Goal: Information Seeking & Learning: Check status

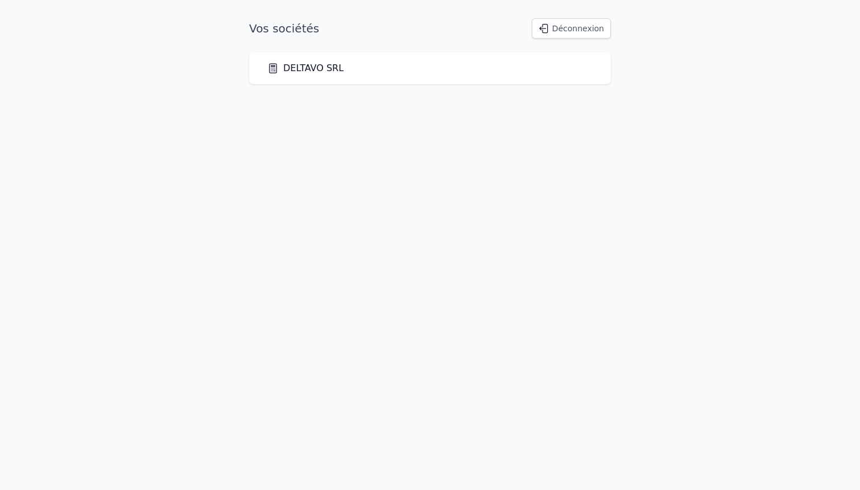
click at [316, 67] on link "DELTAVO SRL" at bounding box center [305, 68] width 76 height 14
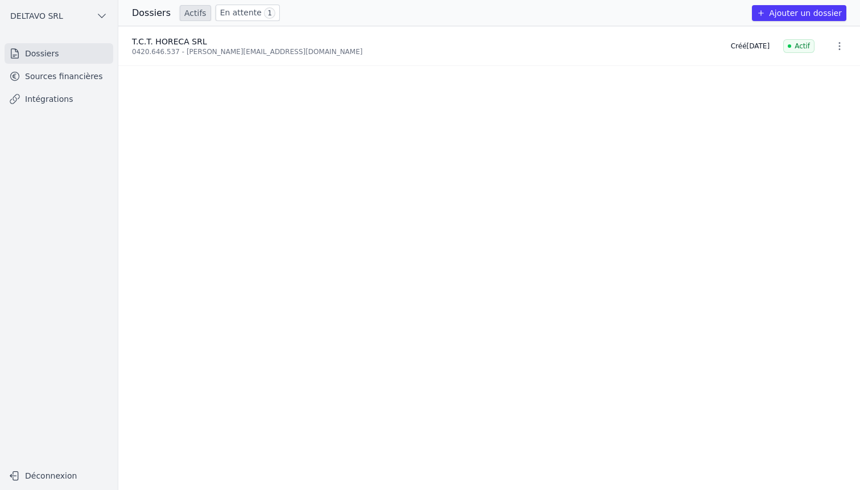
click at [56, 75] on link "Sources financières" at bounding box center [59, 76] width 109 height 20
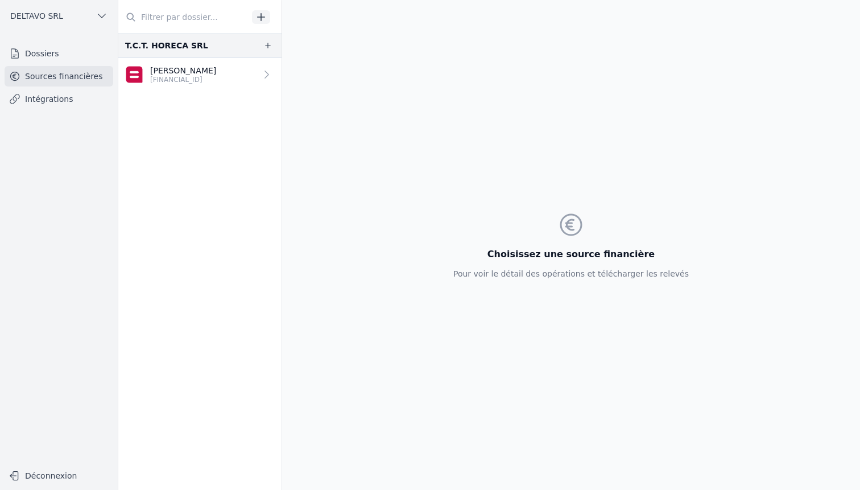
click at [63, 59] on link "Dossiers" at bounding box center [59, 53] width 109 height 20
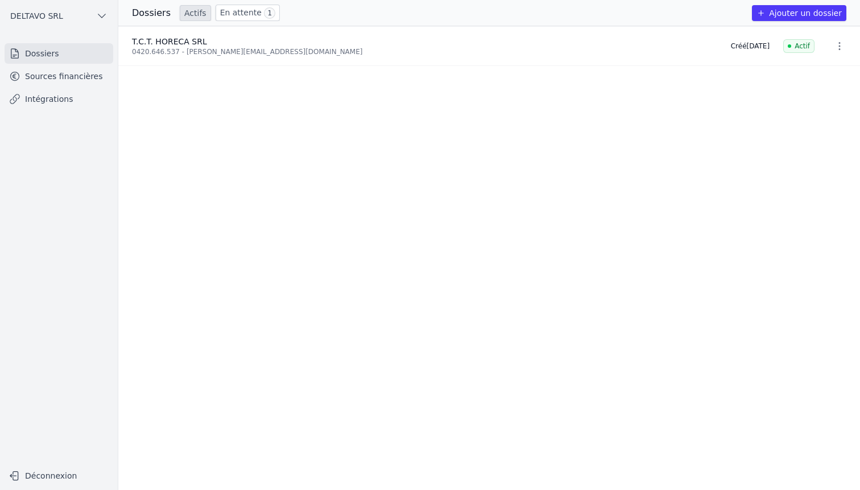
click at [415, 175] on ul "T.C.T. HORECA SRL 0420.646.537 - christelle.dewer@hotmail.fr Créé il y a 4 jour…" at bounding box center [489, 258] width 742 height 464
click at [448, 137] on ul "T.C.T. HORECA SRL 0420.646.537 - christelle.dewer@hotmail.fr Créé il y a 4 jour…" at bounding box center [489, 258] width 742 height 464
click at [563, 139] on ul "T.C.T. HORECA SRL 0420.646.537 - christelle.dewer@hotmail.fr Créé il y a 4 jour…" at bounding box center [489, 258] width 742 height 464
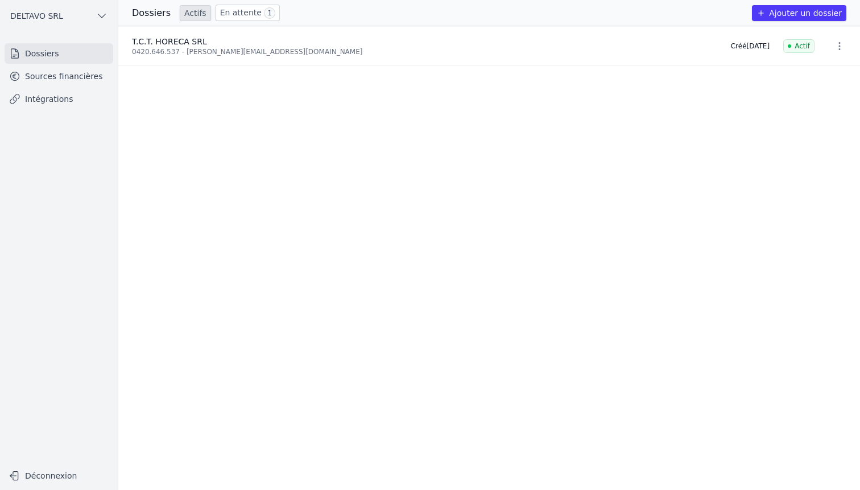
click at [442, 51] on div "0420.646.537 - christelle.dewer@hotmail.fr" at bounding box center [424, 51] width 585 height 9
click at [79, 74] on link "Sources financières" at bounding box center [59, 76] width 109 height 20
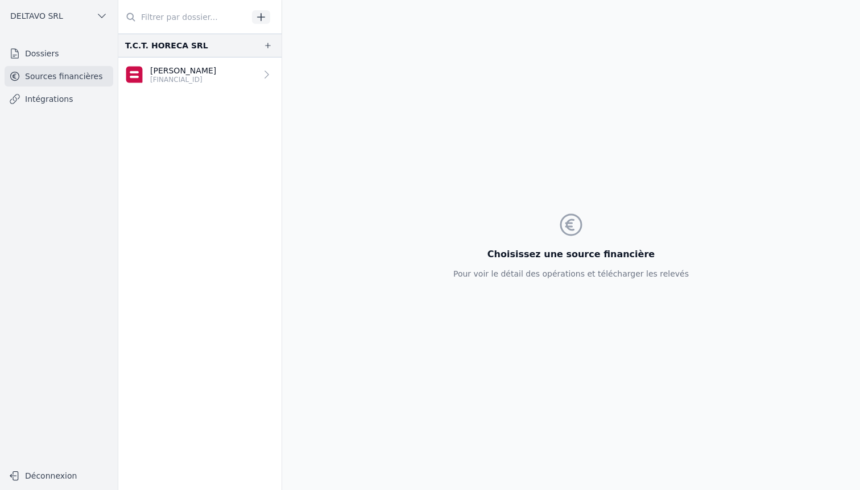
click at [83, 49] on link "Dossiers" at bounding box center [59, 53] width 109 height 20
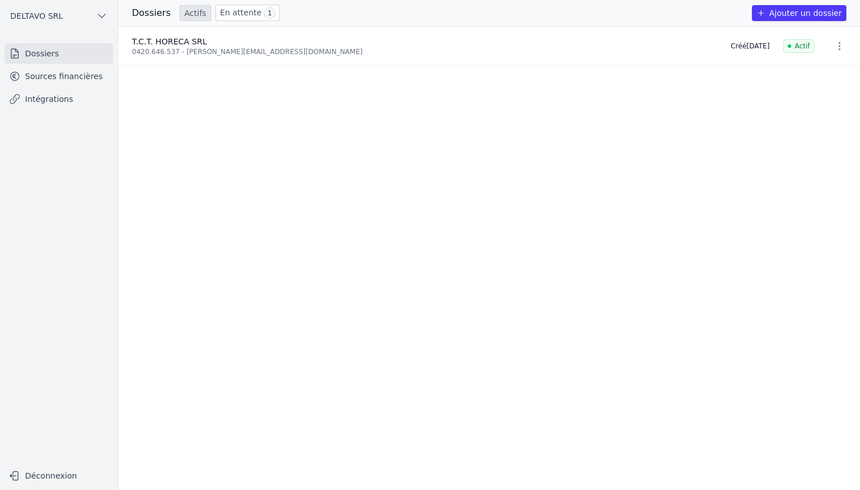
click at [840, 49] on icon "button" at bounding box center [839, 45] width 11 height 11
click at [836, 48] on div at bounding box center [430, 245] width 860 height 490
click at [572, 47] on div "0420.646.537 - christelle.dewer@hotmail.fr" at bounding box center [424, 51] width 585 height 9
click at [57, 97] on link "Intégrations" at bounding box center [59, 99] width 109 height 20
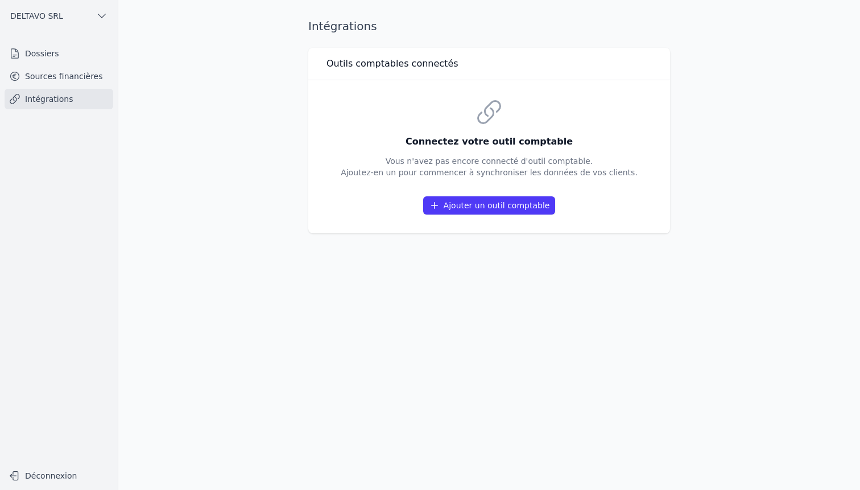
click at [76, 64] on ul "Dossiers Sources financières Intégrations" at bounding box center [59, 76] width 109 height 66
click at [68, 71] on link "Sources financières" at bounding box center [59, 76] width 109 height 20
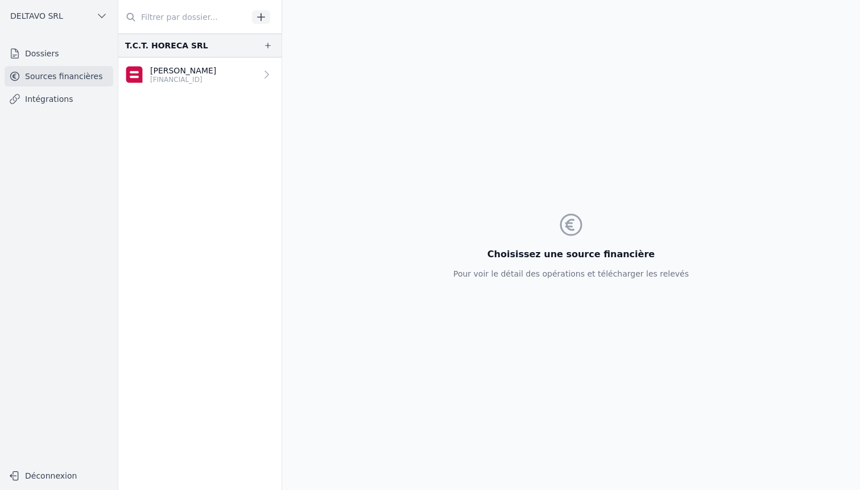
click at [68, 58] on link "Dossiers" at bounding box center [59, 53] width 109 height 20
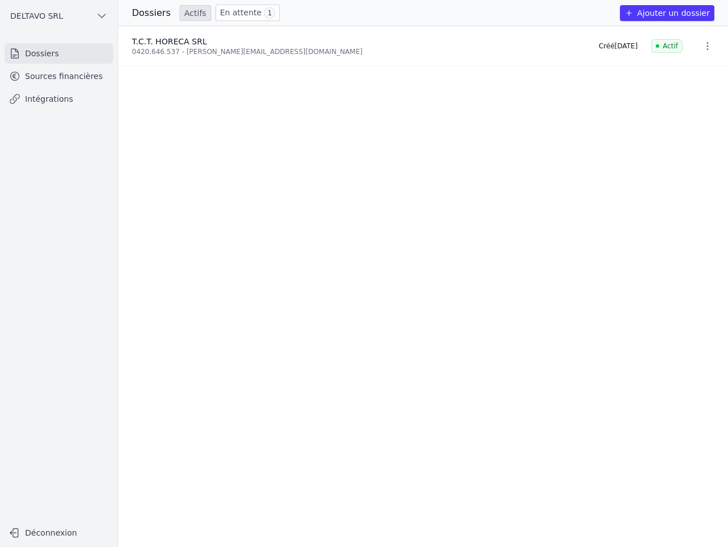
click at [447, 126] on ul "T.C.T. HORECA SRL 0420.646.537 - christelle.dewer@hotmail.fr Créé il y a 4 jour…" at bounding box center [423, 286] width 610 height 521
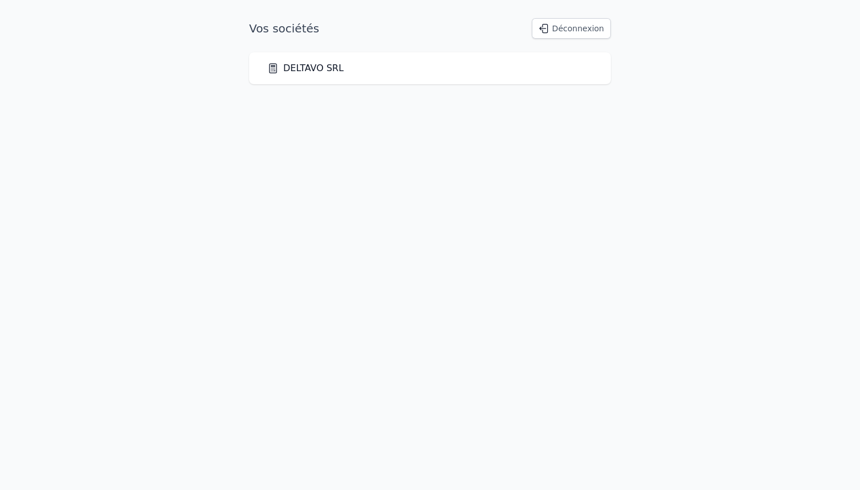
click at [354, 72] on div "DELTAVO SRL" at bounding box center [429, 68] width 325 height 14
click at [316, 71] on link "DELTAVO SRL" at bounding box center [305, 68] width 76 height 14
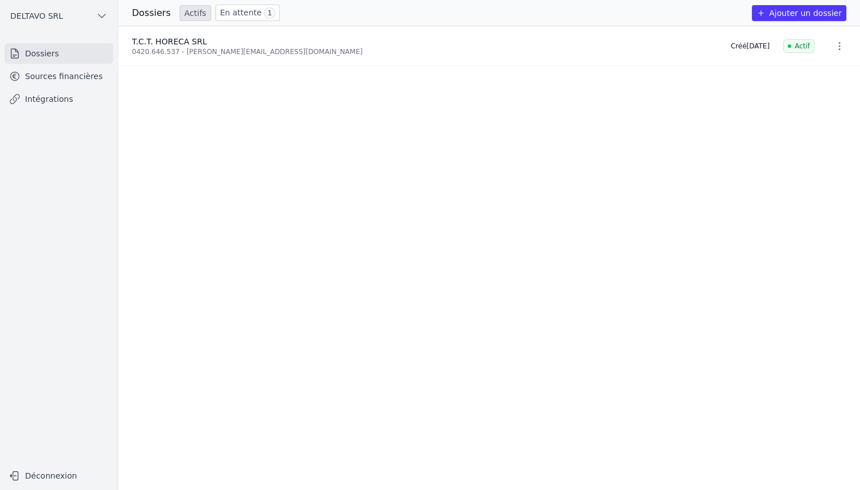
click at [319, 162] on ul "T.C.T. HORECA SRL 0420.646.537 - christelle.dewer@hotmail.fr Créé il y a 4 jour…" at bounding box center [489, 258] width 742 height 464
drag, startPoint x: 283, startPoint y: 55, endPoint x: 130, endPoint y: 35, distance: 154.9
click at [130, 35] on li "T.C.T. HORECA SRL 0420.646.537 - christelle.dewer@hotmail.fr Créé il y a 4 jour…" at bounding box center [489, 46] width 742 height 39
click at [77, 80] on link "Sources financières" at bounding box center [59, 76] width 109 height 20
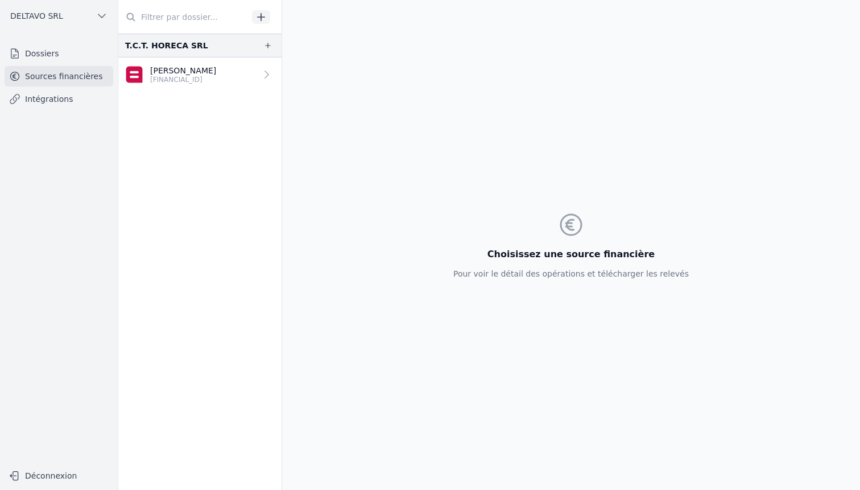
click at [226, 70] on link "Christelle Dewer BE60 0689 5000 2970" at bounding box center [199, 74] width 163 height 34
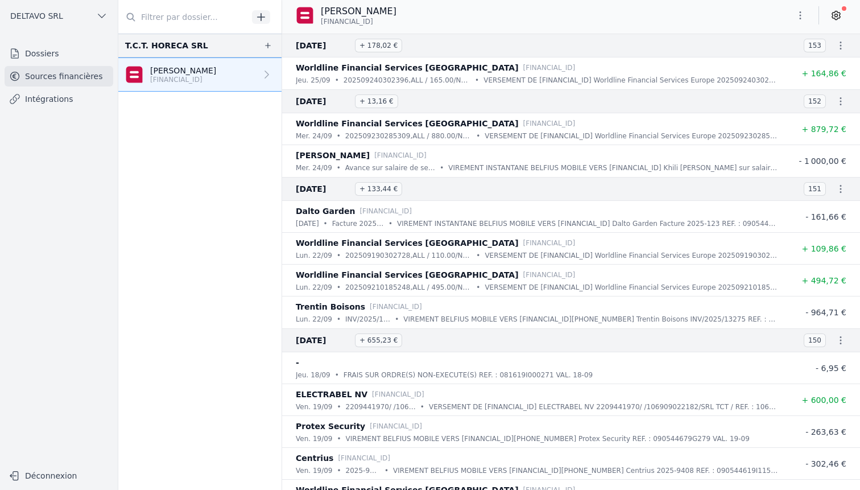
click at [833, 10] on icon at bounding box center [836, 15] width 11 height 11
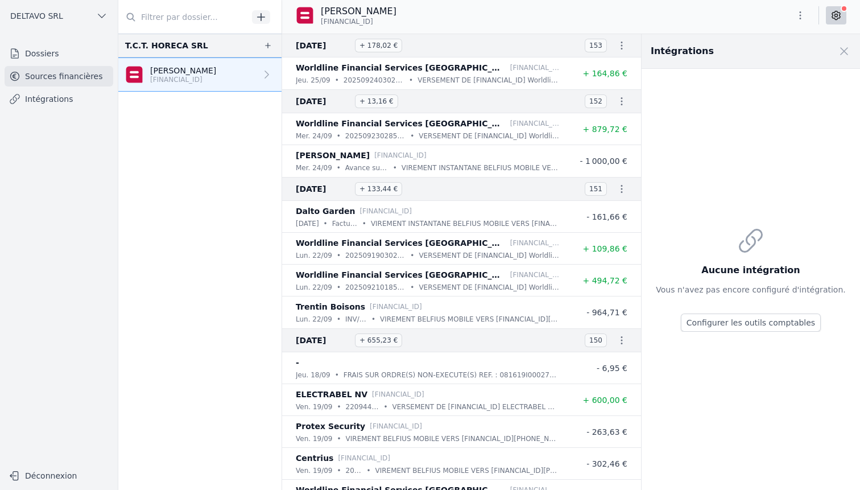
click at [833, 14] on icon at bounding box center [836, 15] width 11 height 11
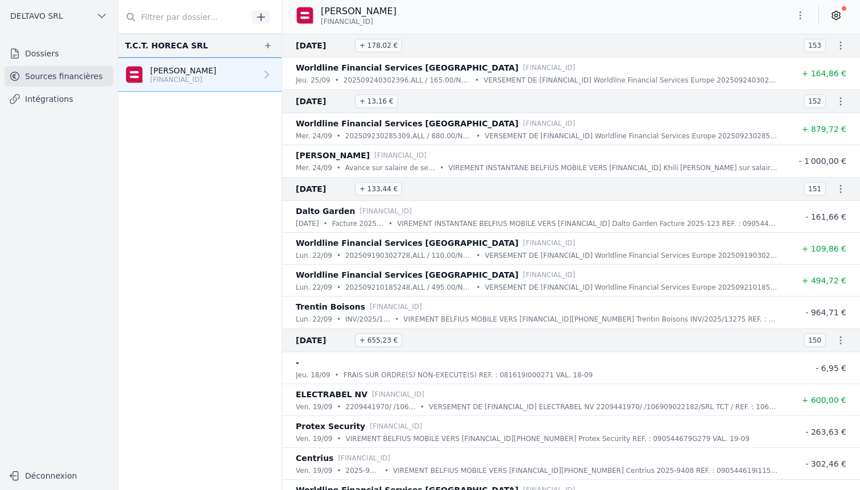
click at [804, 13] on icon "button" at bounding box center [800, 15] width 11 height 11
click at [773, 63] on button "Exporter" at bounding box center [773, 60] width 82 height 21
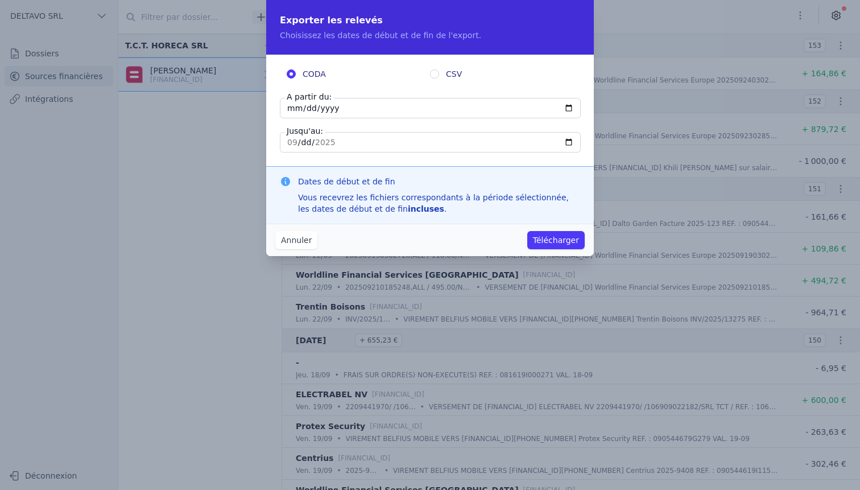
click at [304, 236] on button "Annuler" at bounding box center [296, 240] width 42 height 18
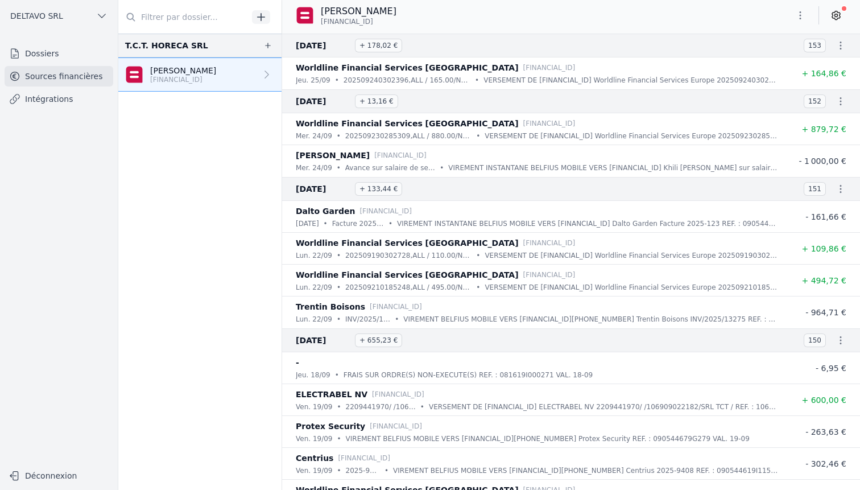
click at [523, 70] on p "LU74 4080 0000 0002 2755" at bounding box center [549, 67] width 52 height 11
click at [523, 68] on p "LU74 4080 0000 0002 2755" at bounding box center [549, 67] width 52 height 11
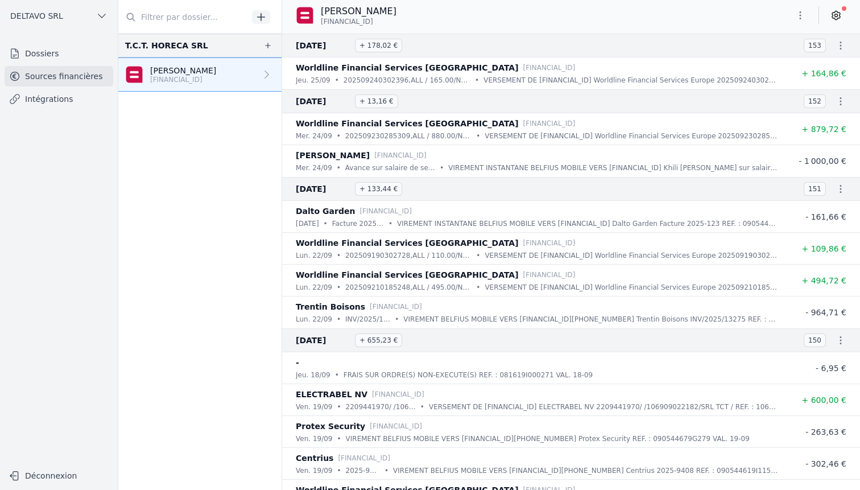
click at [523, 68] on p "LU74 4080 0000 0002 2755" at bounding box center [549, 67] width 52 height 11
click at [523, 64] on p "LU74 4080 0000 0002 2755" at bounding box center [549, 67] width 52 height 11
click at [523, 67] on p "LU74 4080 0000 0002 2755" at bounding box center [549, 67] width 52 height 11
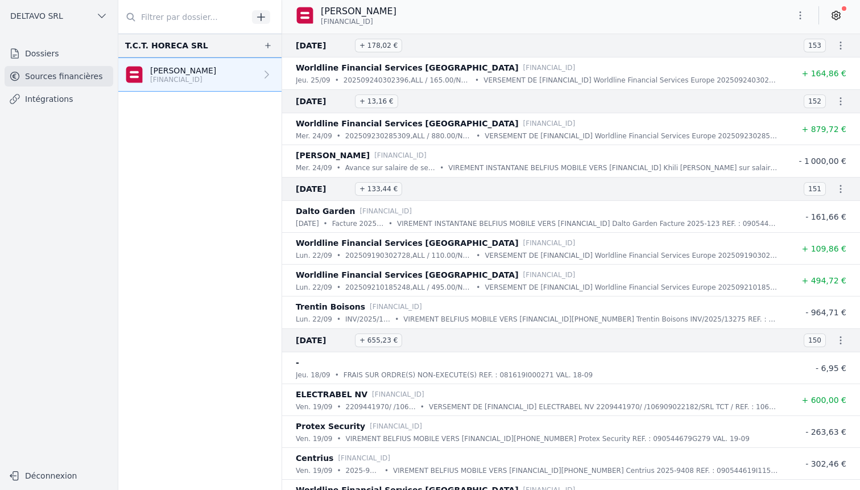
click at [523, 67] on p "LU74 4080 0000 0002 2755" at bounding box center [549, 67] width 52 height 11
click at [488, 84] on p "VERSEMENT DE LU74 4080 0000 0002 2755 Worldline Financial Services Europe 20250…" at bounding box center [631, 80] width 295 height 11
click at [313, 189] on span "22 sept. 2025" at bounding box center [323, 189] width 55 height 14
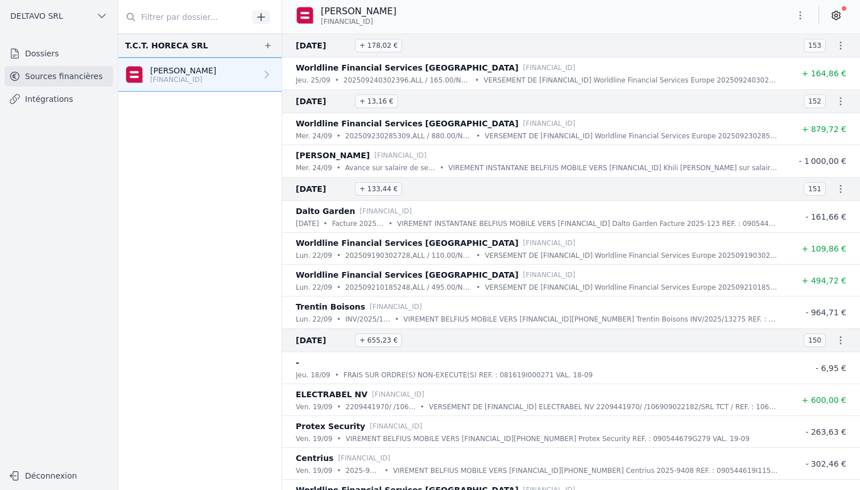
click at [313, 189] on span "22 sept. 2025" at bounding box center [323, 189] width 55 height 14
click at [334, 188] on span "22 sept. 2025" at bounding box center [323, 189] width 55 height 14
click at [309, 188] on span "22 sept. 2025" at bounding box center [323, 189] width 55 height 14
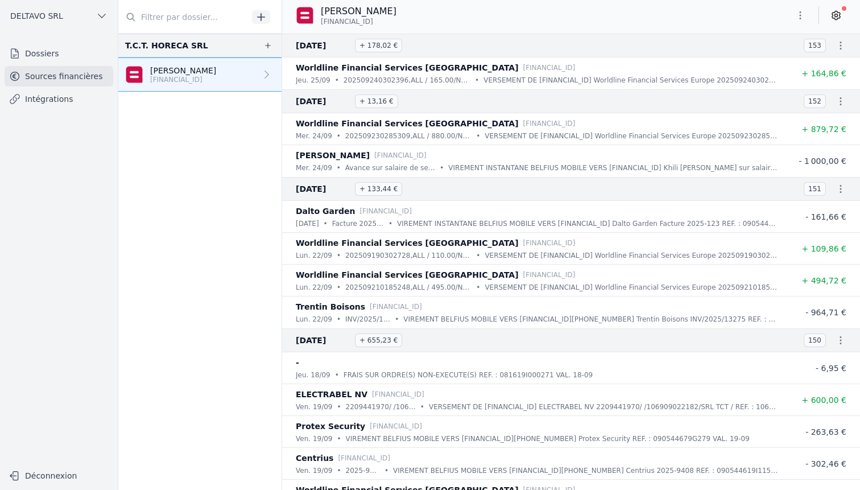
click at [315, 105] on span "24 sept. 2025" at bounding box center [323, 101] width 55 height 14
click at [336, 98] on span "24 sept. 2025" at bounding box center [323, 101] width 55 height 14
click at [318, 104] on span "24 sept. 2025" at bounding box center [323, 101] width 55 height 14
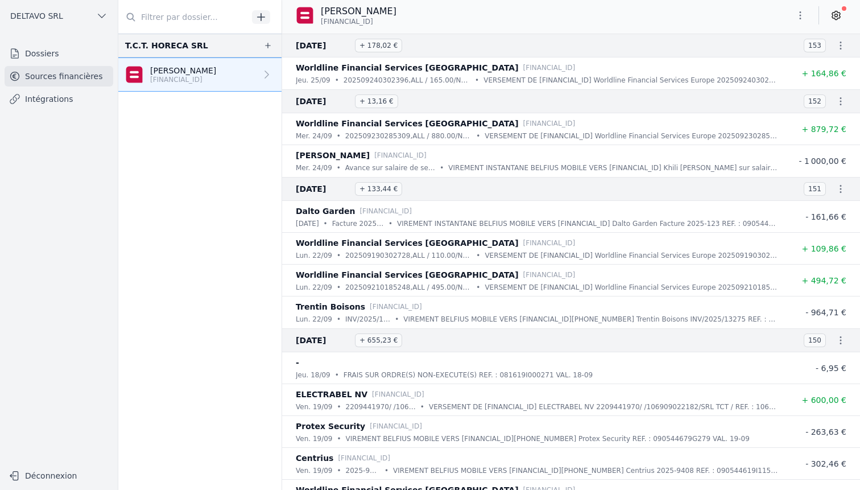
click at [318, 104] on span "24 sept. 2025" at bounding box center [323, 101] width 55 height 14
click at [333, 102] on span "24 sept. 2025" at bounding box center [323, 101] width 55 height 14
click at [52, 481] on button "Déconnexion" at bounding box center [59, 476] width 109 height 18
